Goal: Find specific page/section: Find specific page/section

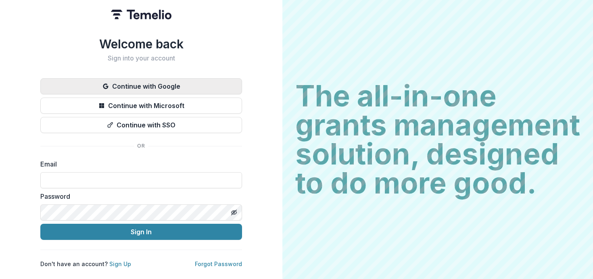
click at [219, 84] on button "Continue with Google" at bounding box center [141, 86] width 202 height 16
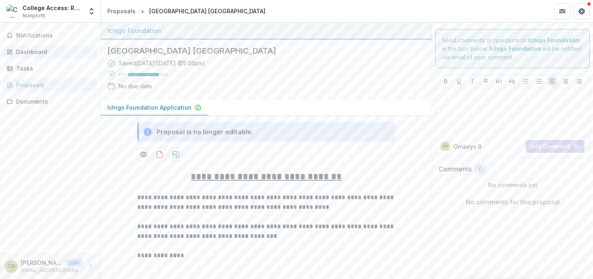
click at [52, 56] on link "Dashboard" at bounding box center [50, 51] width 94 height 13
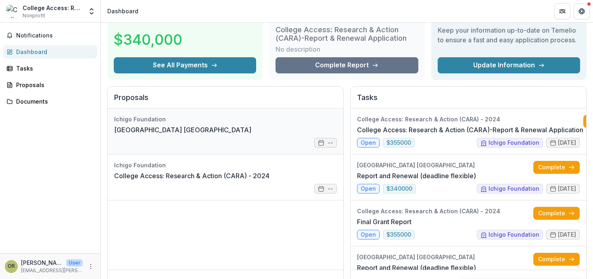
click at [222, 135] on link "[GEOGRAPHIC_DATA] [GEOGRAPHIC_DATA]" at bounding box center [182, 130] width 137 height 10
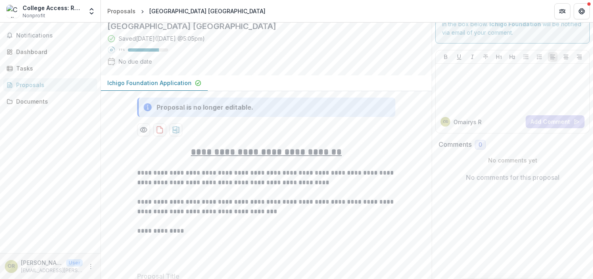
scroll to position [26, 0]
